Goal: Information Seeking & Learning: Check status

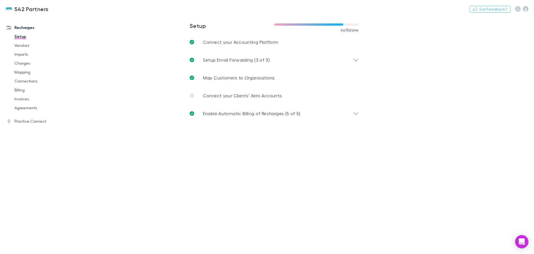
click at [31, 108] on link "Agreements" at bounding box center [42, 107] width 66 height 9
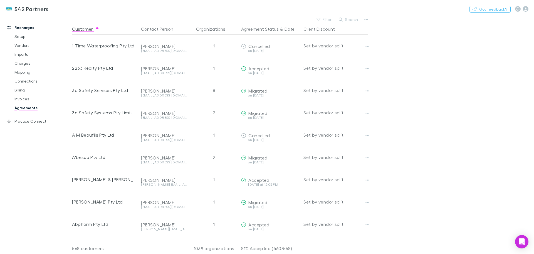
click at [355, 18] on button "Search" at bounding box center [348, 19] width 25 height 7
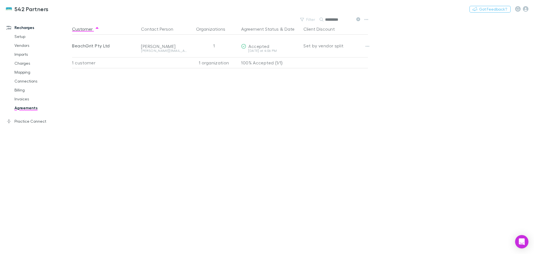
type input "*********"
click at [369, 47] on icon "button" at bounding box center [368, 46] width 4 height 4
click at [423, 50] on div at bounding box center [267, 127] width 534 height 254
click at [29, 99] on link "Invoices" at bounding box center [42, 98] width 66 height 9
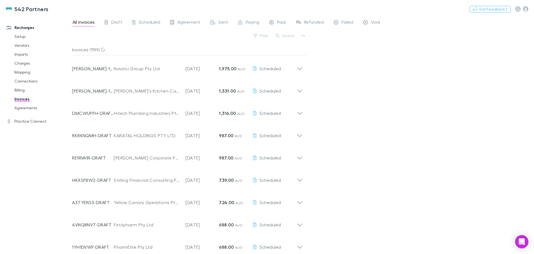
click at [291, 35] on button "Search" at bounding box center [285, 35] width 25 height 7
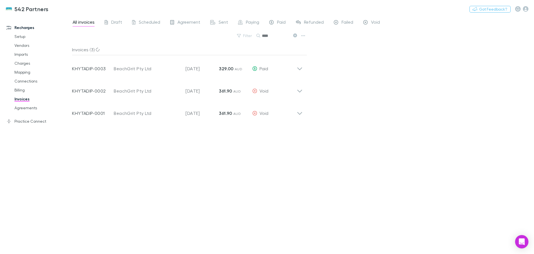
type input "****"
drag, startPoint x: 378, startPoint y: 129, endPoint x: 375, endPoint y: 127, distance: 4.6
click at [377, 129] on div "All invoices Draft Scheduled Agreement Sent Paying Paid Refunded Failed Void Fi…" at bounding box center [303, 135] width 462 height 238
click at [302, 68] on icon at bounding box center [299, 68] width 5 height 3
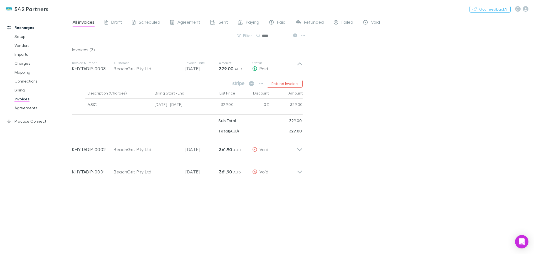
click at [264, 83] on button "button" at bounding box center [261, 84] width 8 height 8
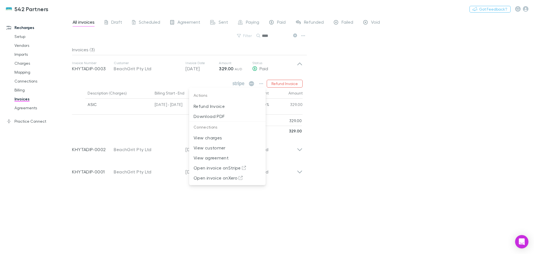
click at [412, 99] on div at bounding box center [267, 127] width 534 height 254
